Goal: Check status: Check status

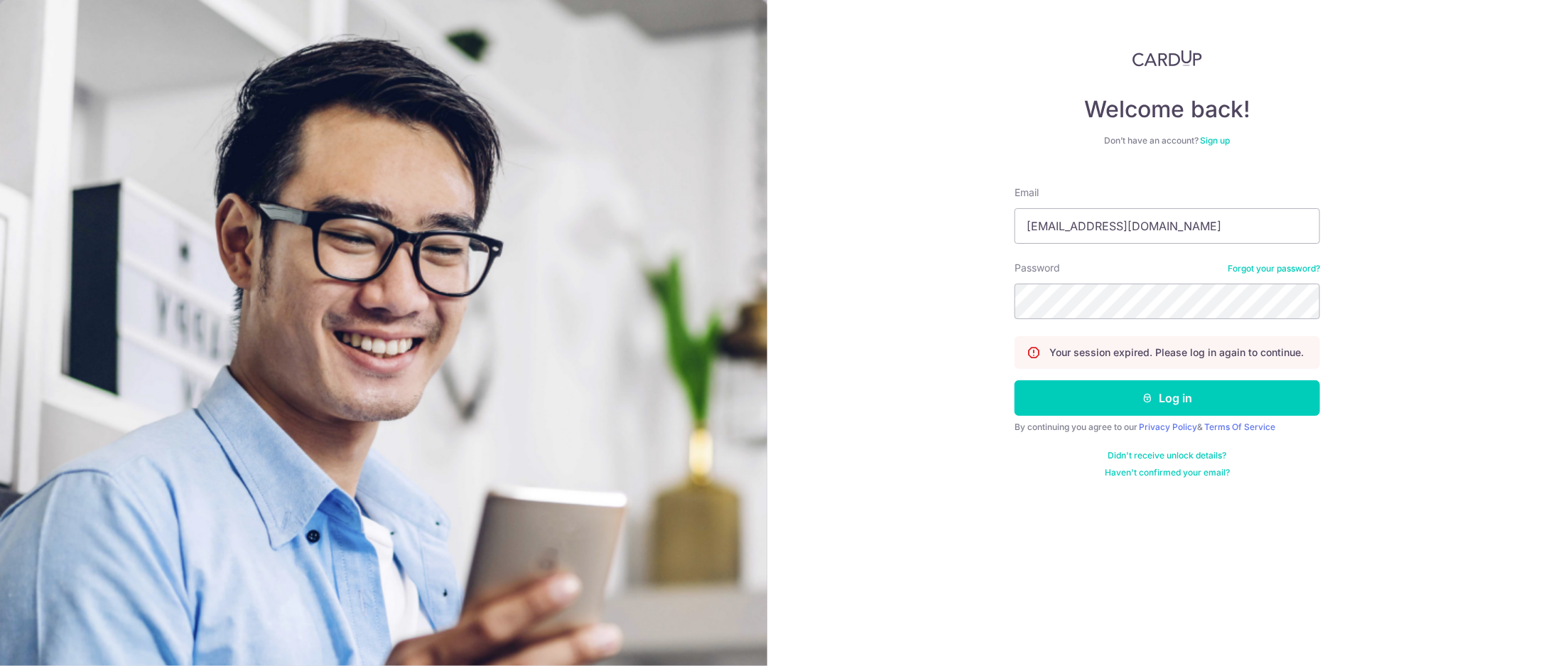
type input "[EMAIL_ADDRESS][DOMAIN_NAME]"
click at [1014, 380] on button "Log in" at bounding box center [1167, 398] width 306 height 36
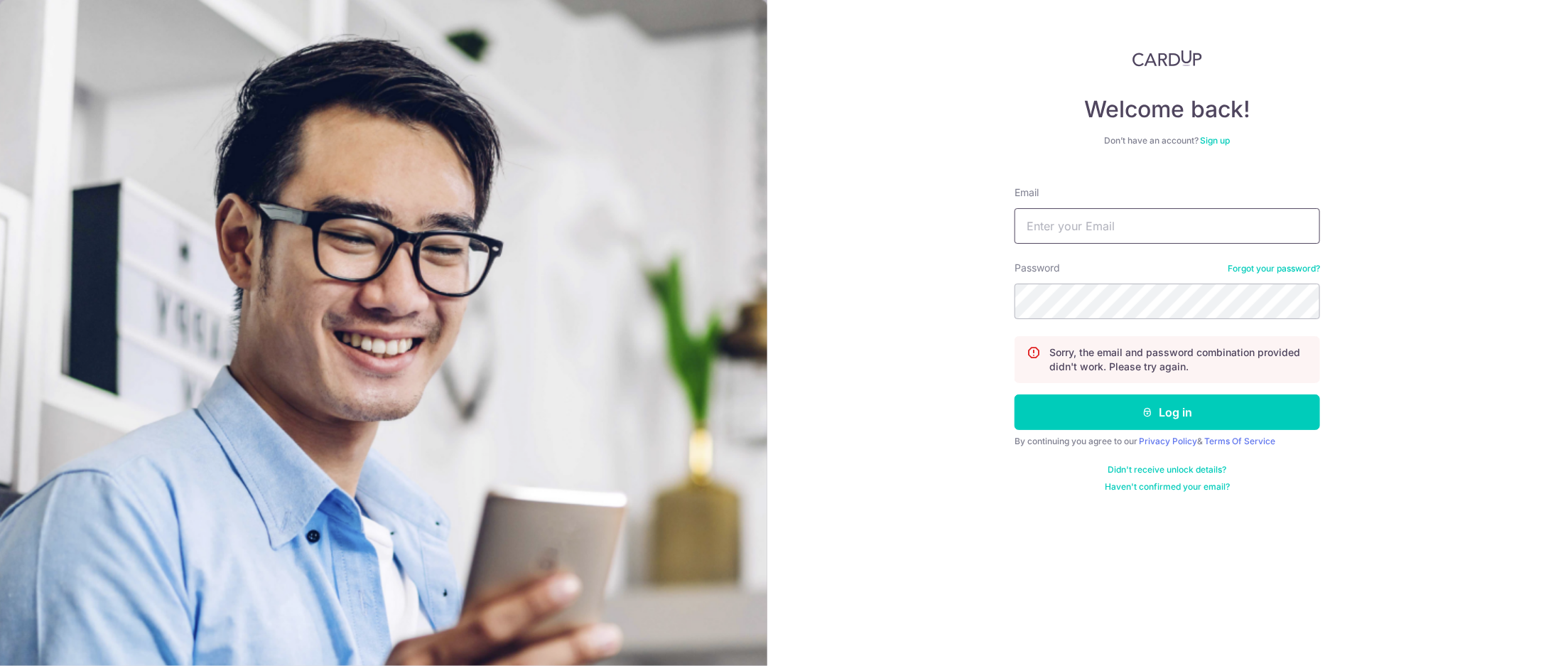
click at [1168, 234] on input "Email" at bounding box center [1167, 226] width 306 height 36
type input "sales@toyspace.com.sg"
click at [1014, 394] on button "Log in" at bounding box center [1167, 412] width 306 height 36
click at [1085, 219] on input "Email" at bounding box center [1167, 226] width 306 height 36
type input "sales@toyspace.com.sg"
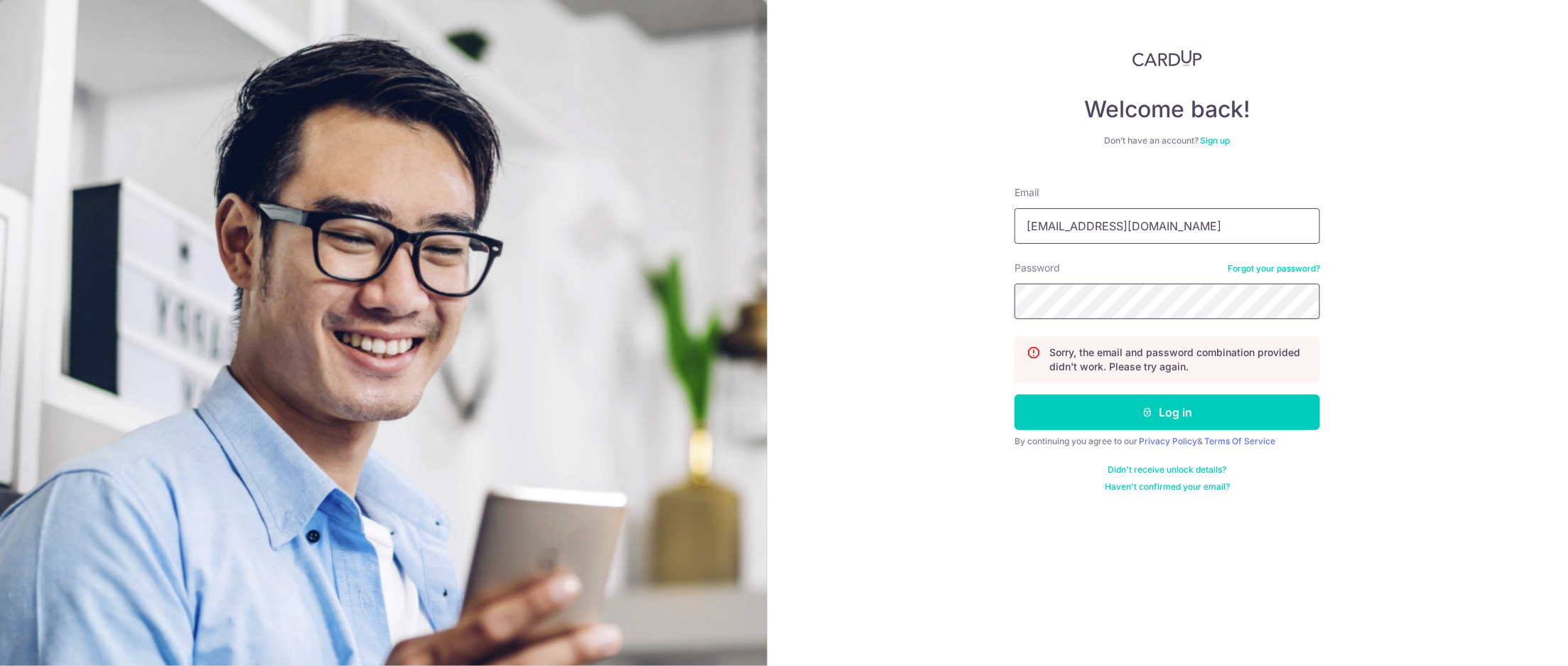
click at [1014, 394] on button "Log in" at bounding box center [1167, 412] width 306 height 36
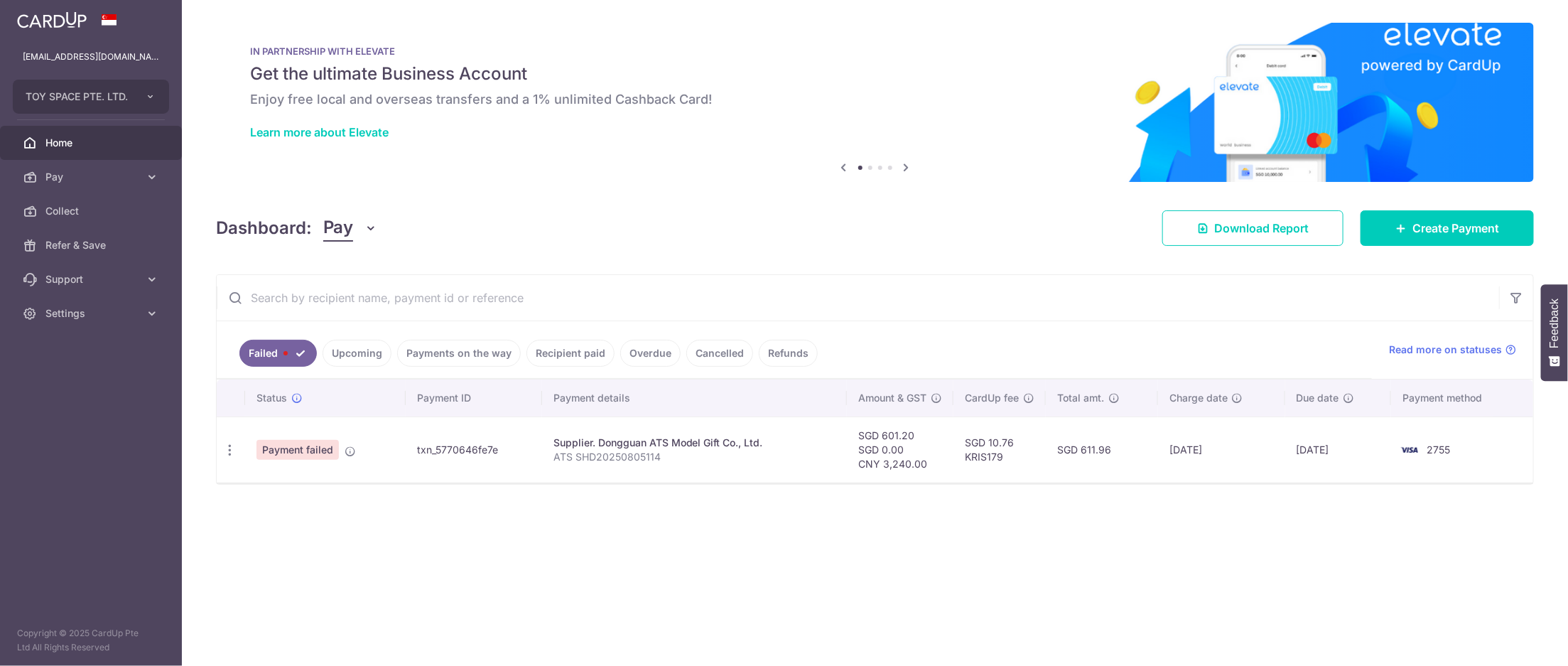
click at [432, 347] on link "Payments on the way" at bounding box center [458, 353] width 124 height 27
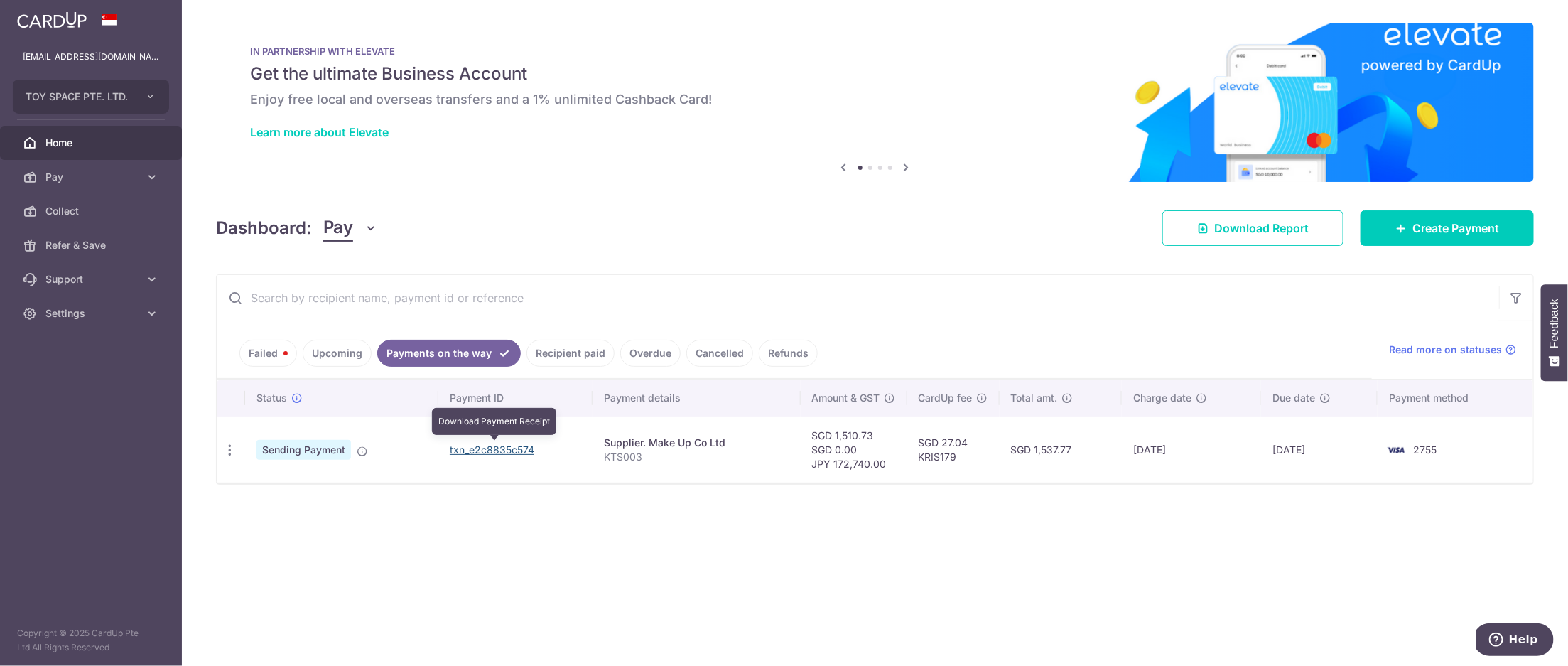
click at [510, 443] on link "txn_e2c8835c574" at bounding box center [492, 449] width 85 height 12
